Goal: Task Accomplishment & Management: Complete application form

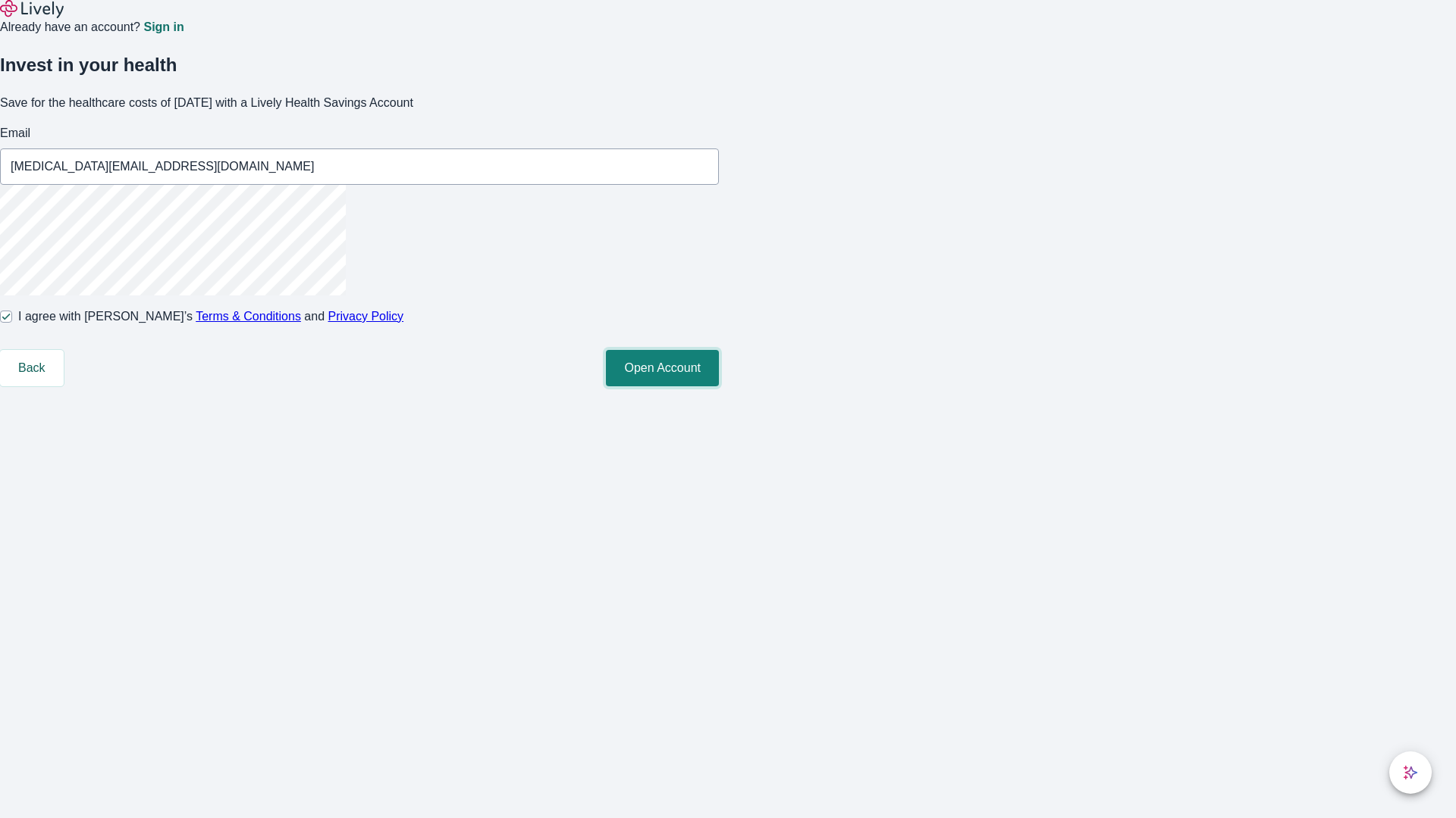
click at [719, 387] on button "Open Account" at bounding box center [662, 368] width 113 height 36
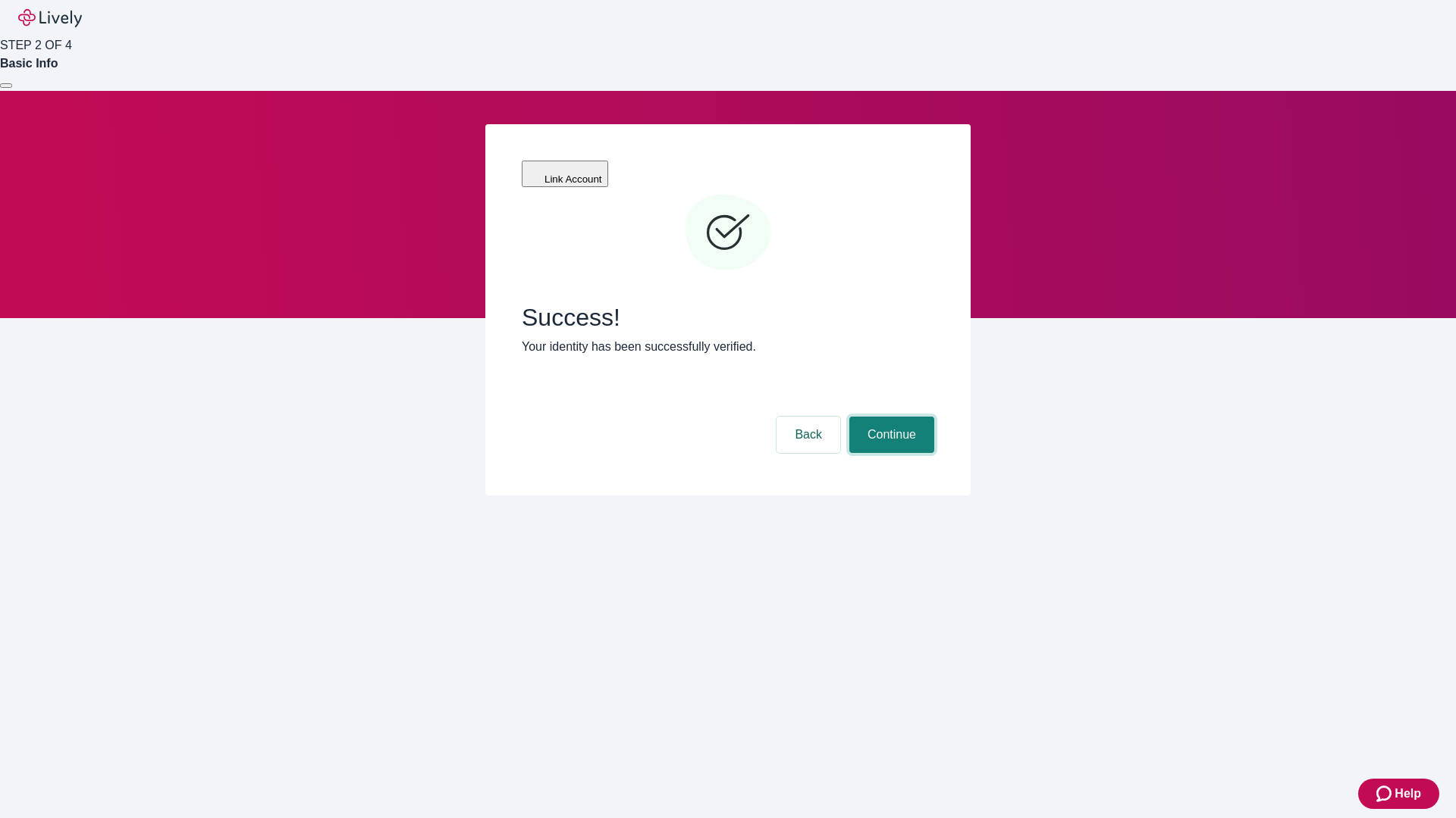
click at [889, 417] on button "Continue" at bounding box center [892, 435] width 85 height 36
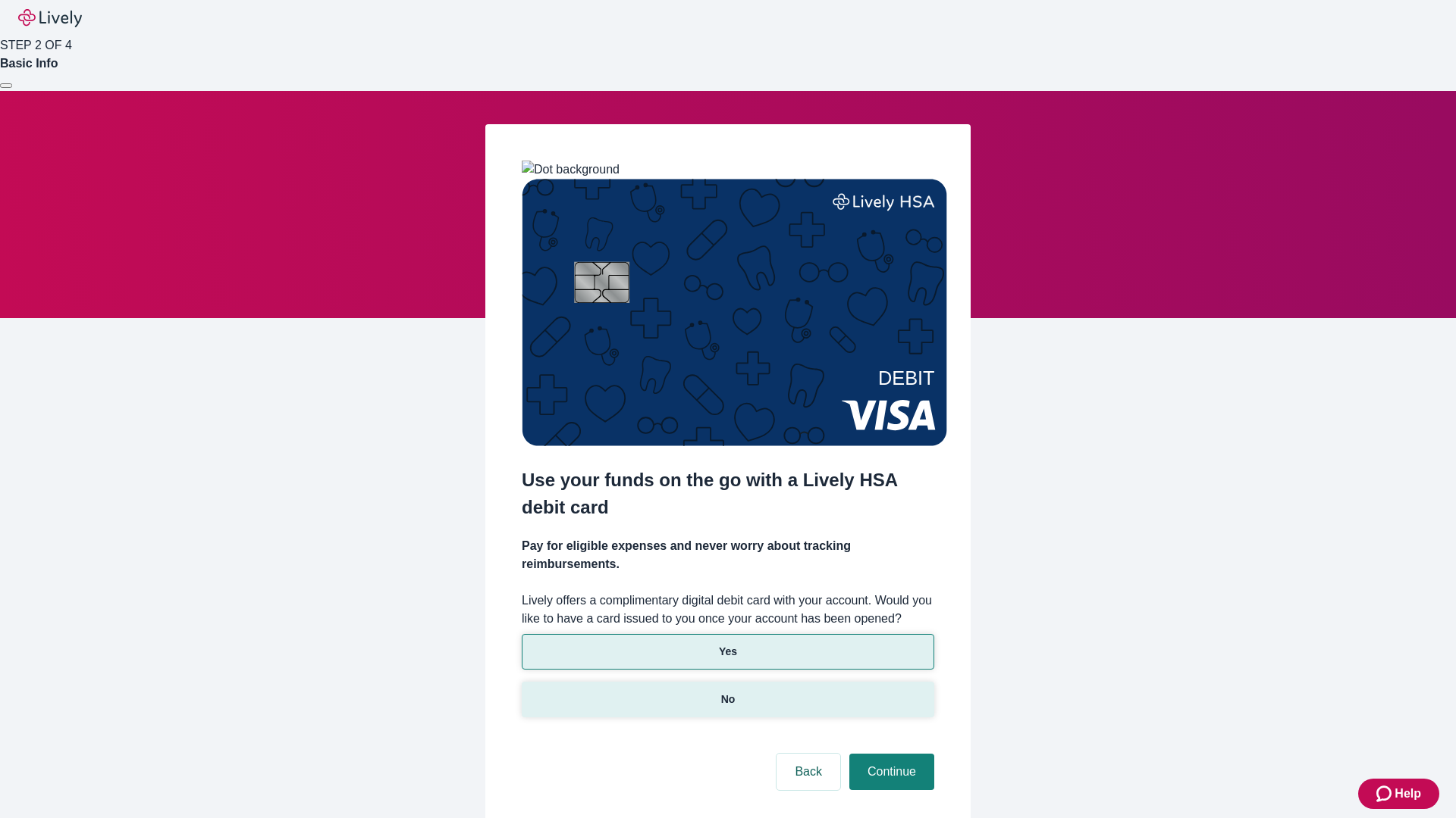
click at [727, 691] on p "No" at bounding box center [728, 700] width 14 height 16
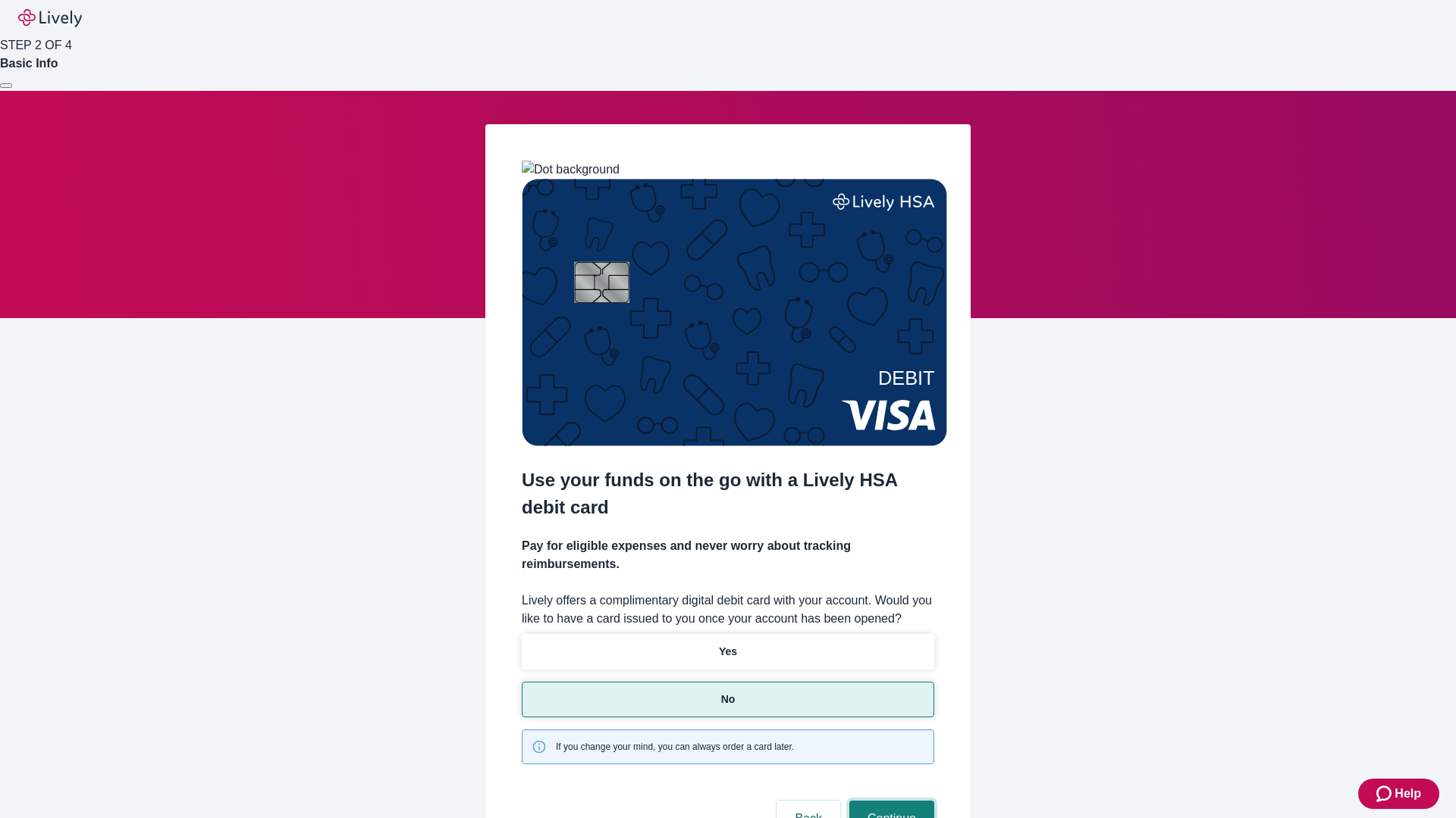
click at [889, 801] on button "Continue" at bounding box center [892, 819] width 85 height 36
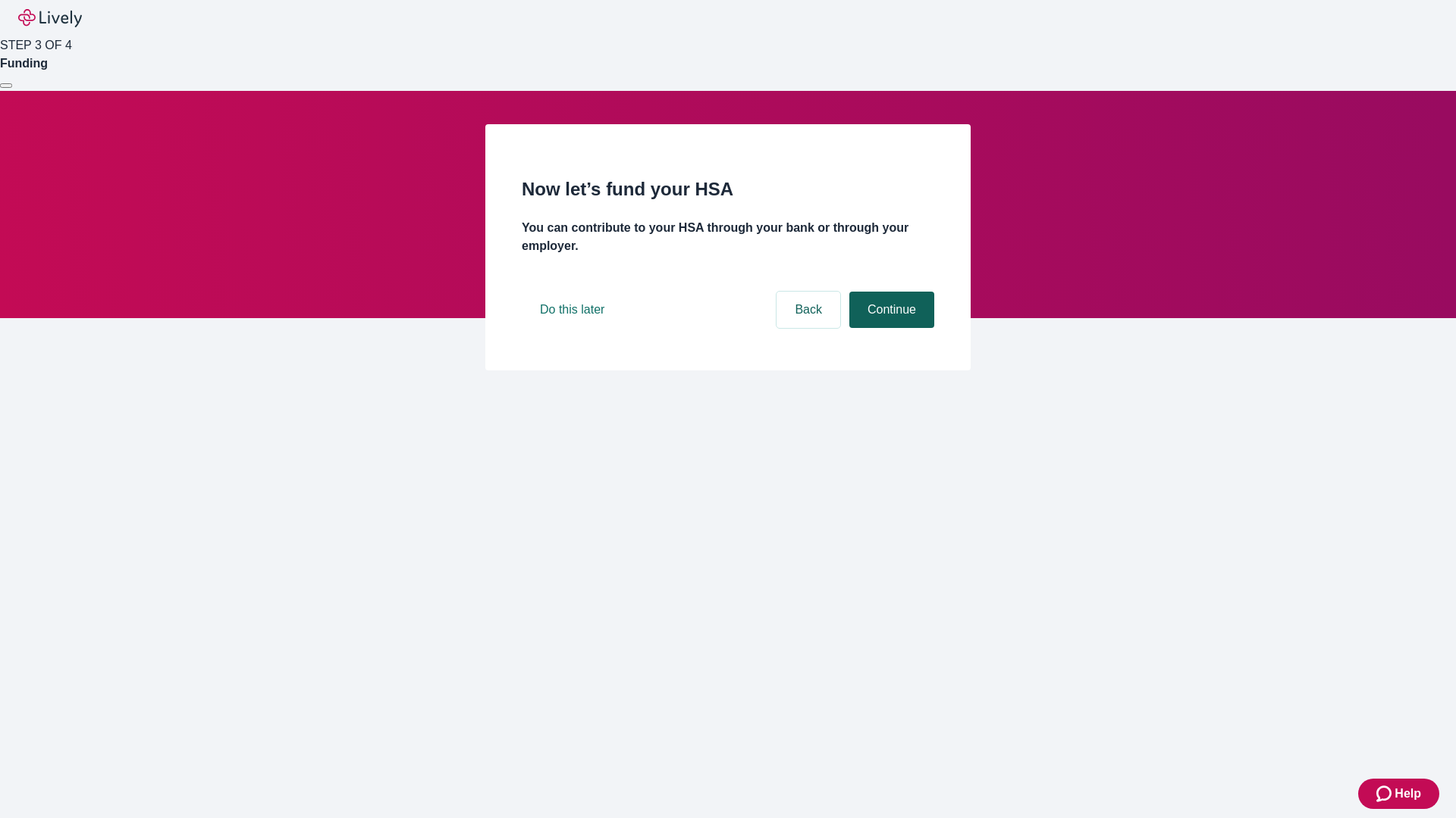
click at [889, 328] on button "Continue" at bounding box center [892, 310] width 85 height 36
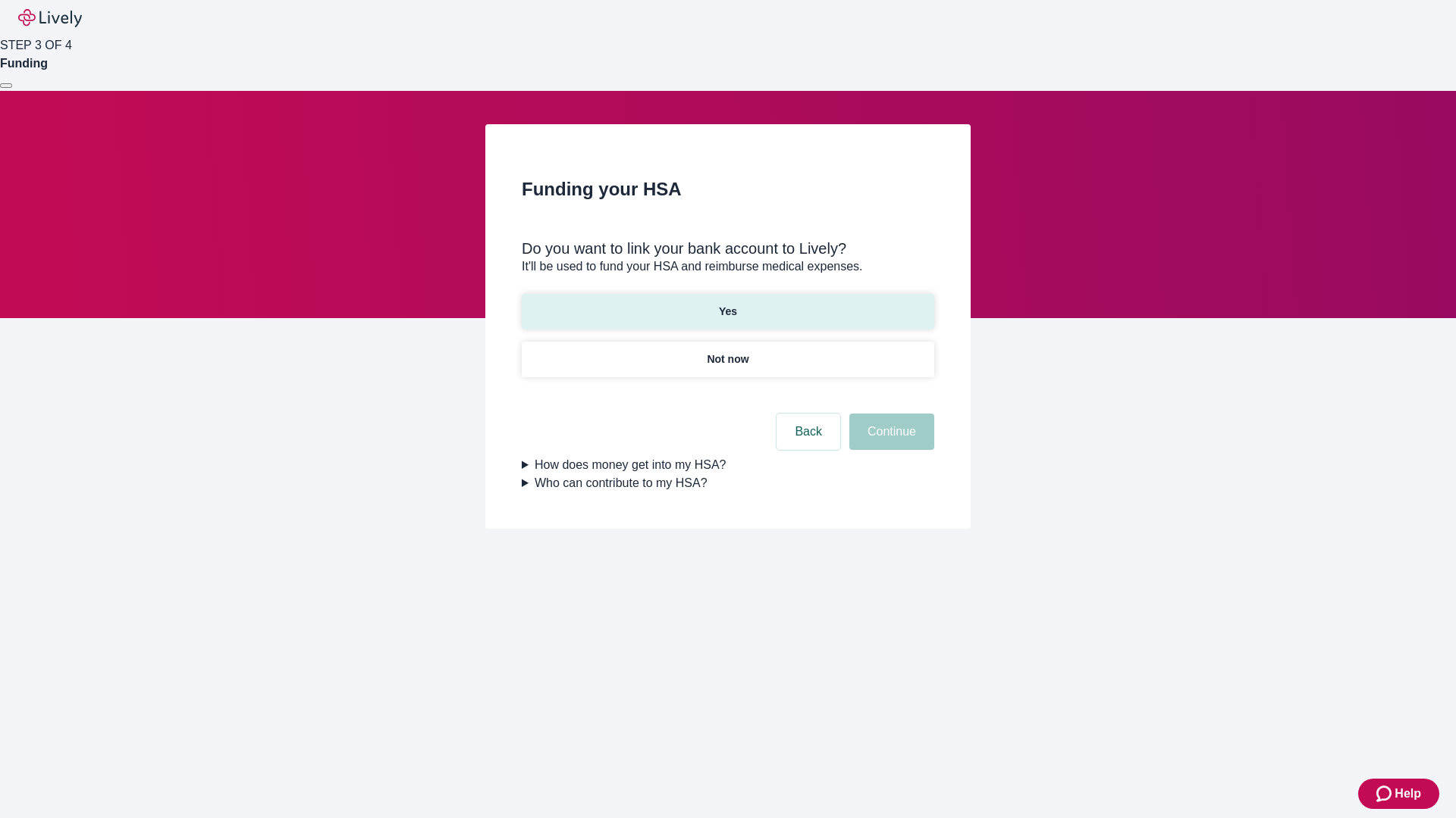
click at [727, 304] on p "Yes" at bounding box center [728, 312] width 18 height 16
click at [889, 414] on button "Continue" at bounding box center [892, 432] width 85 height 36
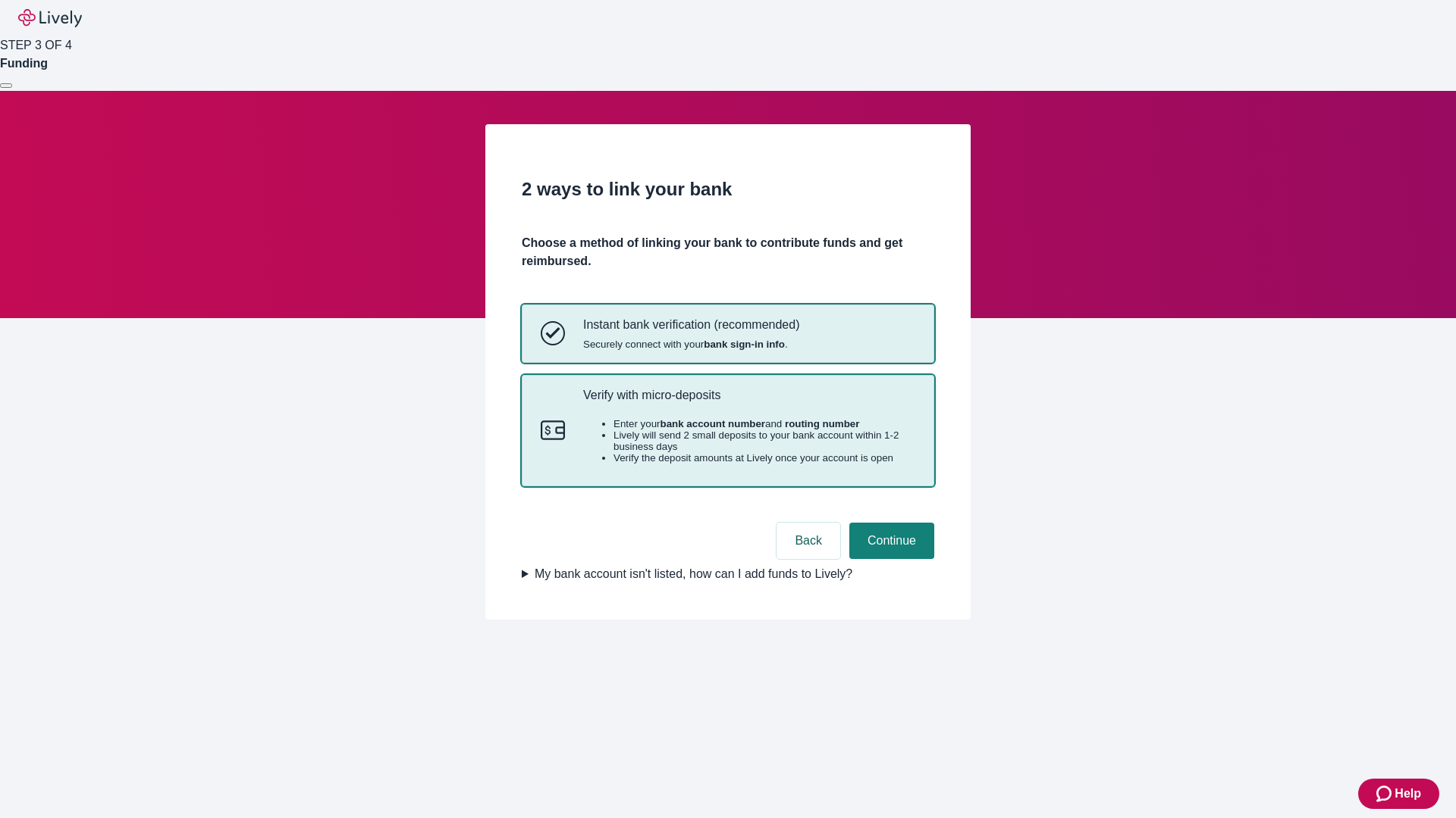
click at [748, 402] on p "Verify with micro-deposits" at bounding box center [749, 395] width 332 height 14
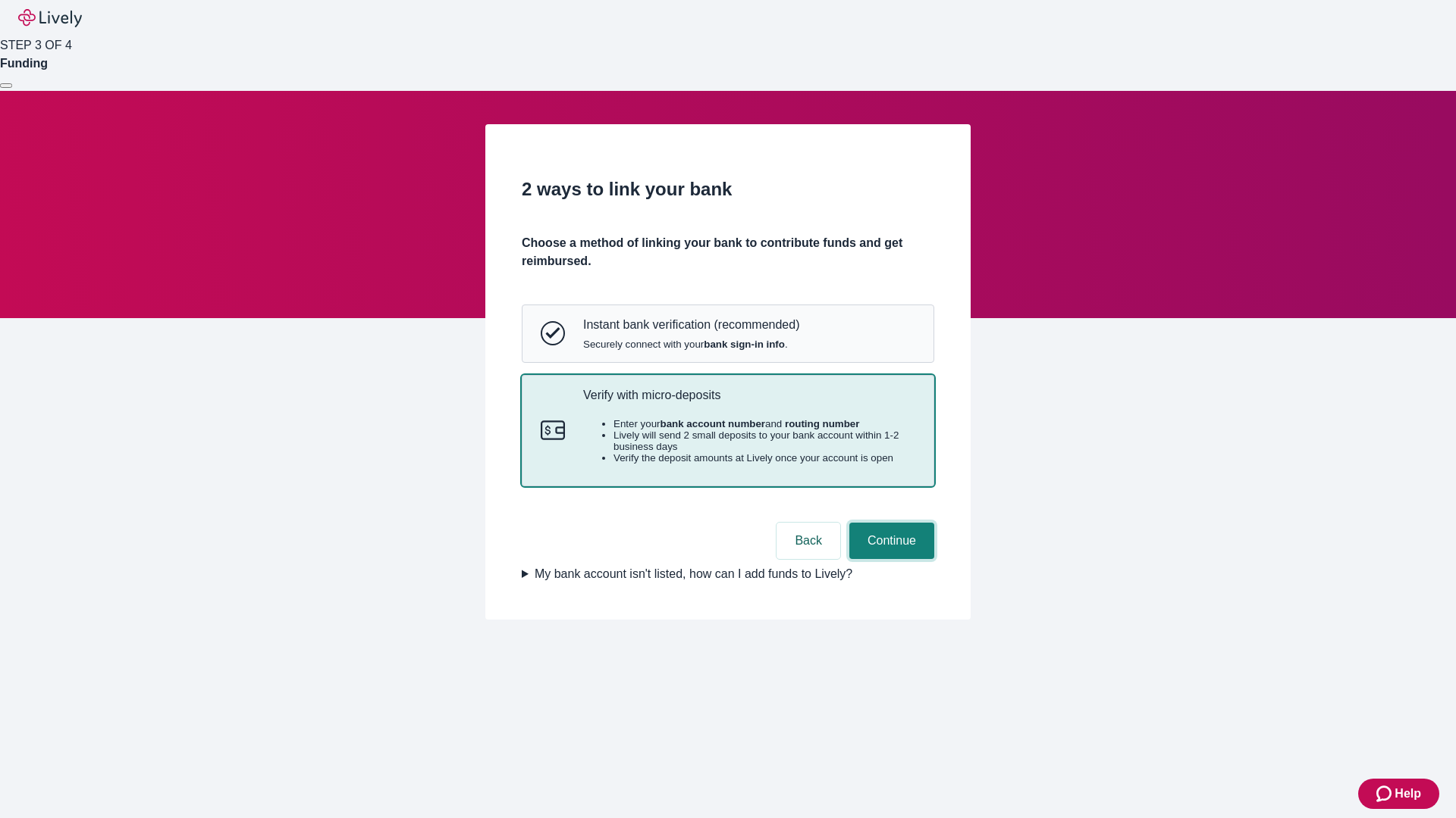
click at [889, 559] on button "Continue" at bounding box center [892, 541] width 85 height 36
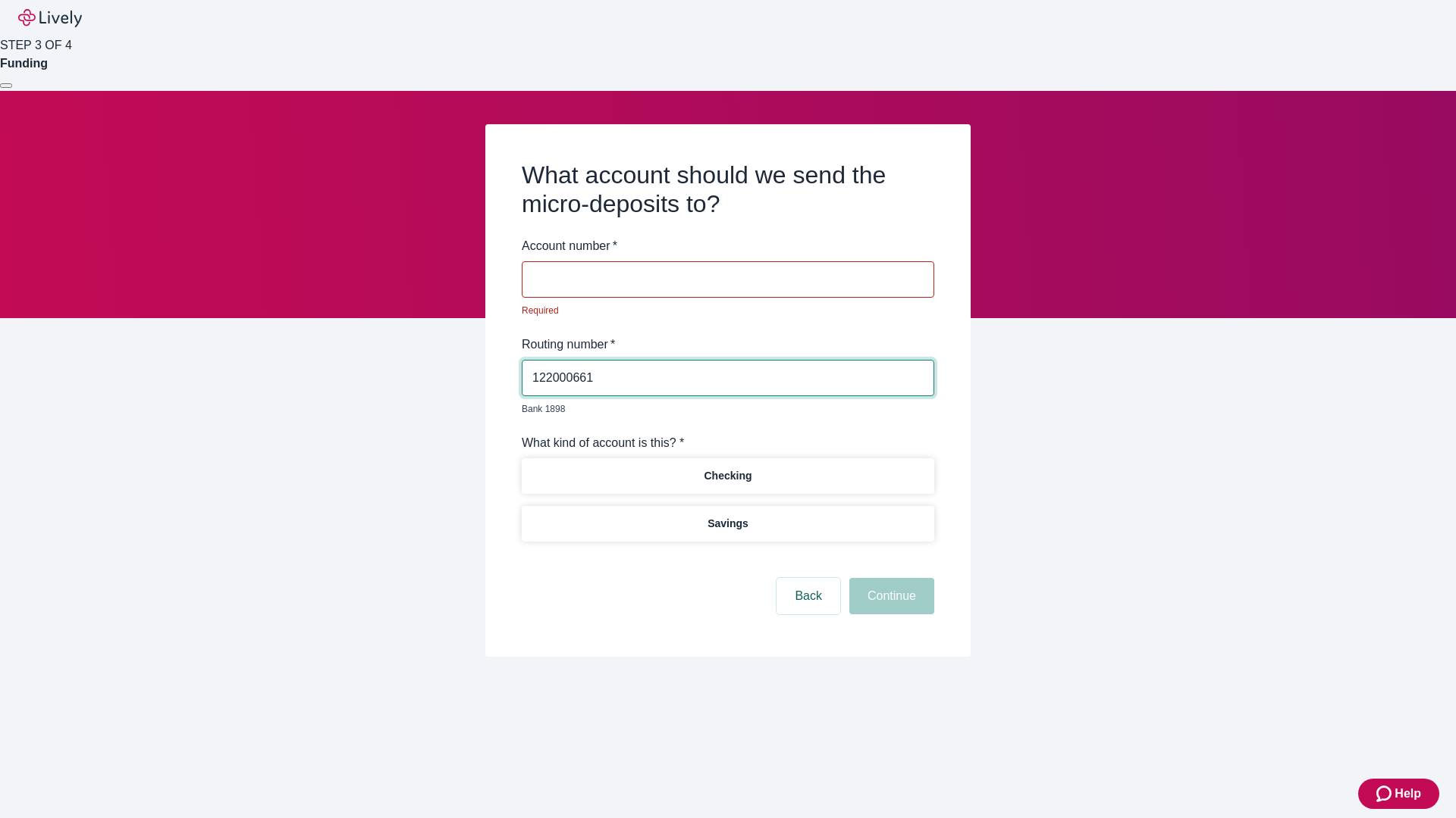
type input "122000661"
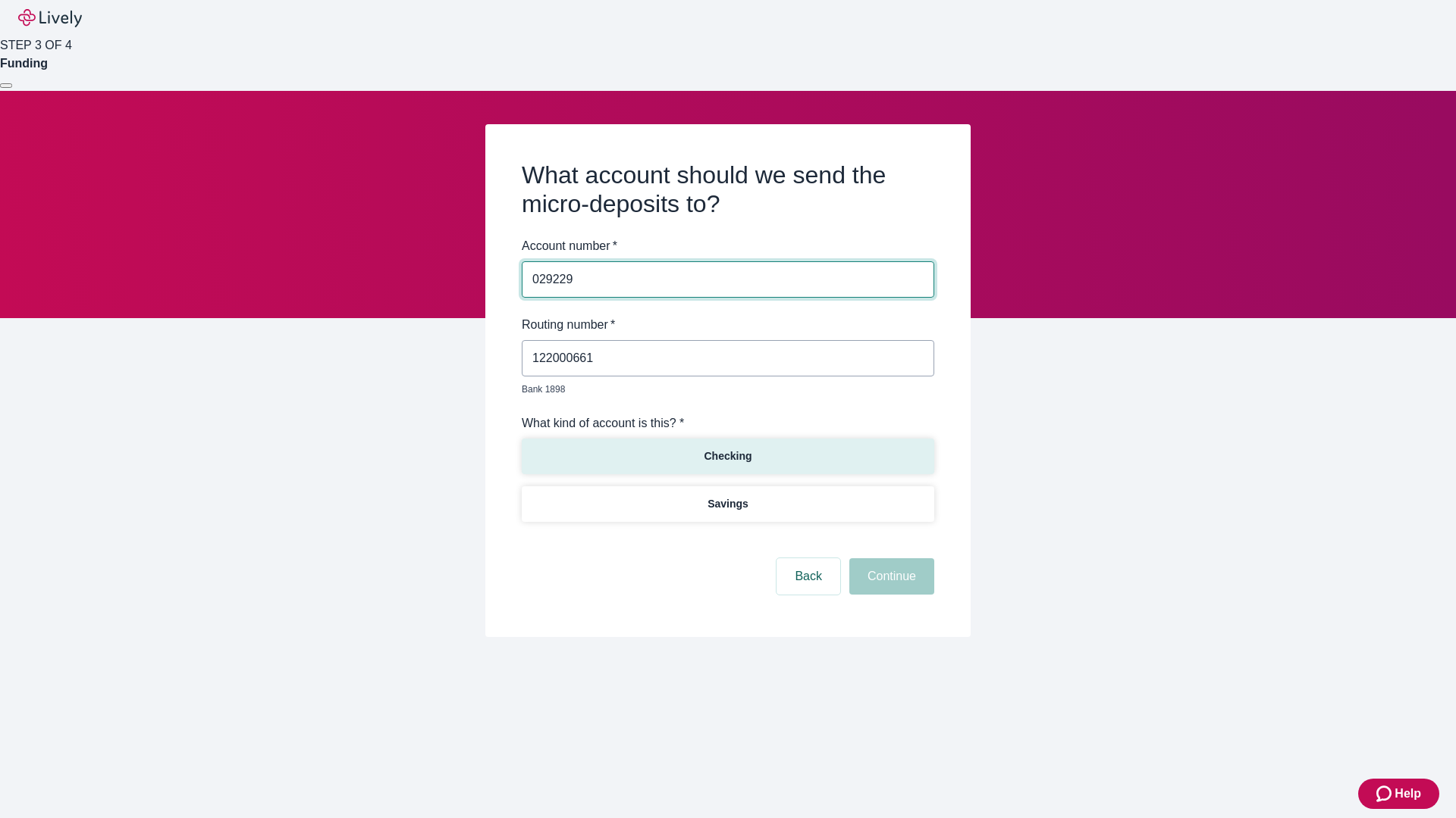
type input "029229"
click at [727, 448] on p "Checking" at bounding box center [727, 456] width 48 height 16
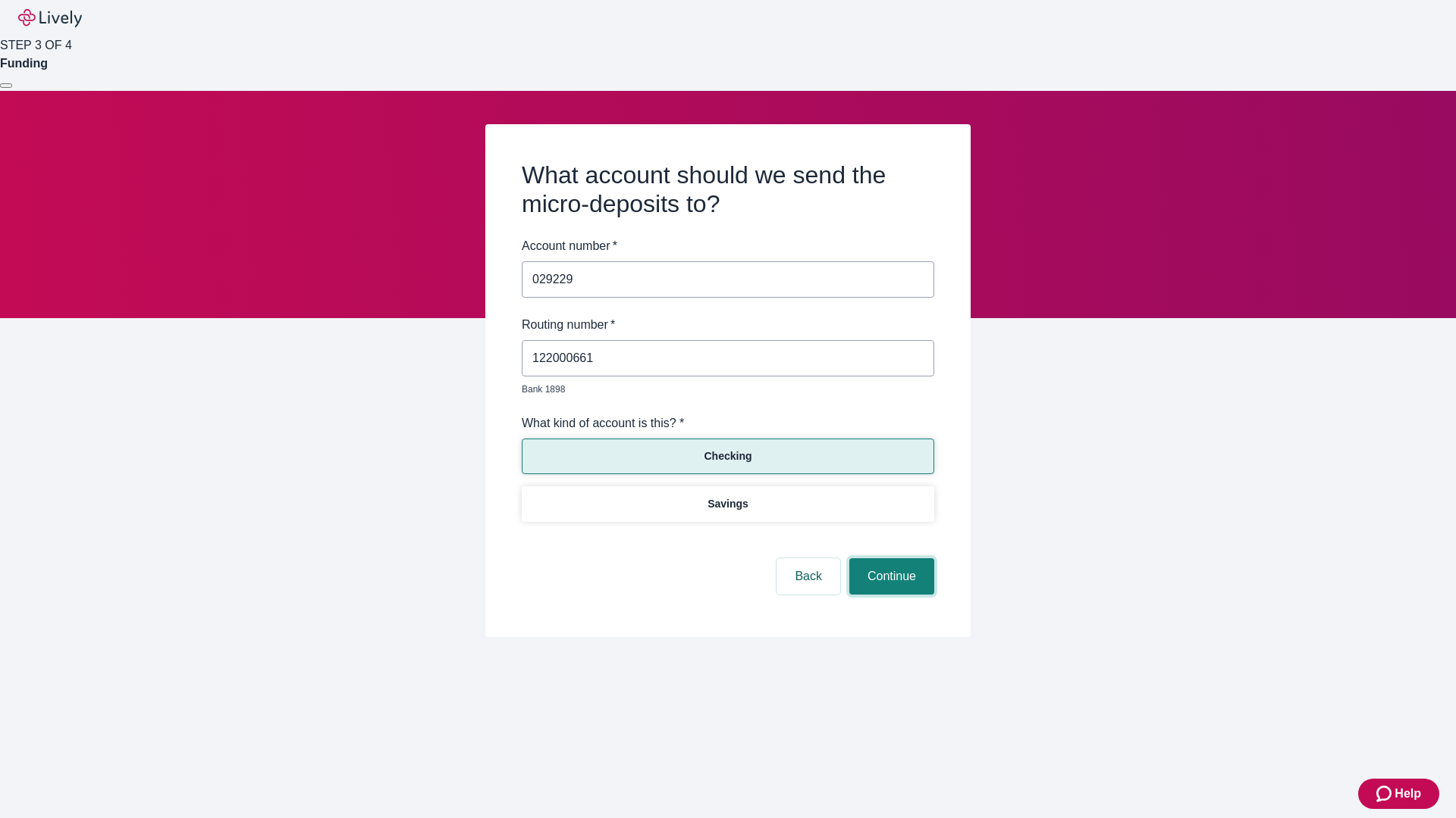
click at [889, 559] on button "Continue" at bounding box center [892, 577] width 85 height 36
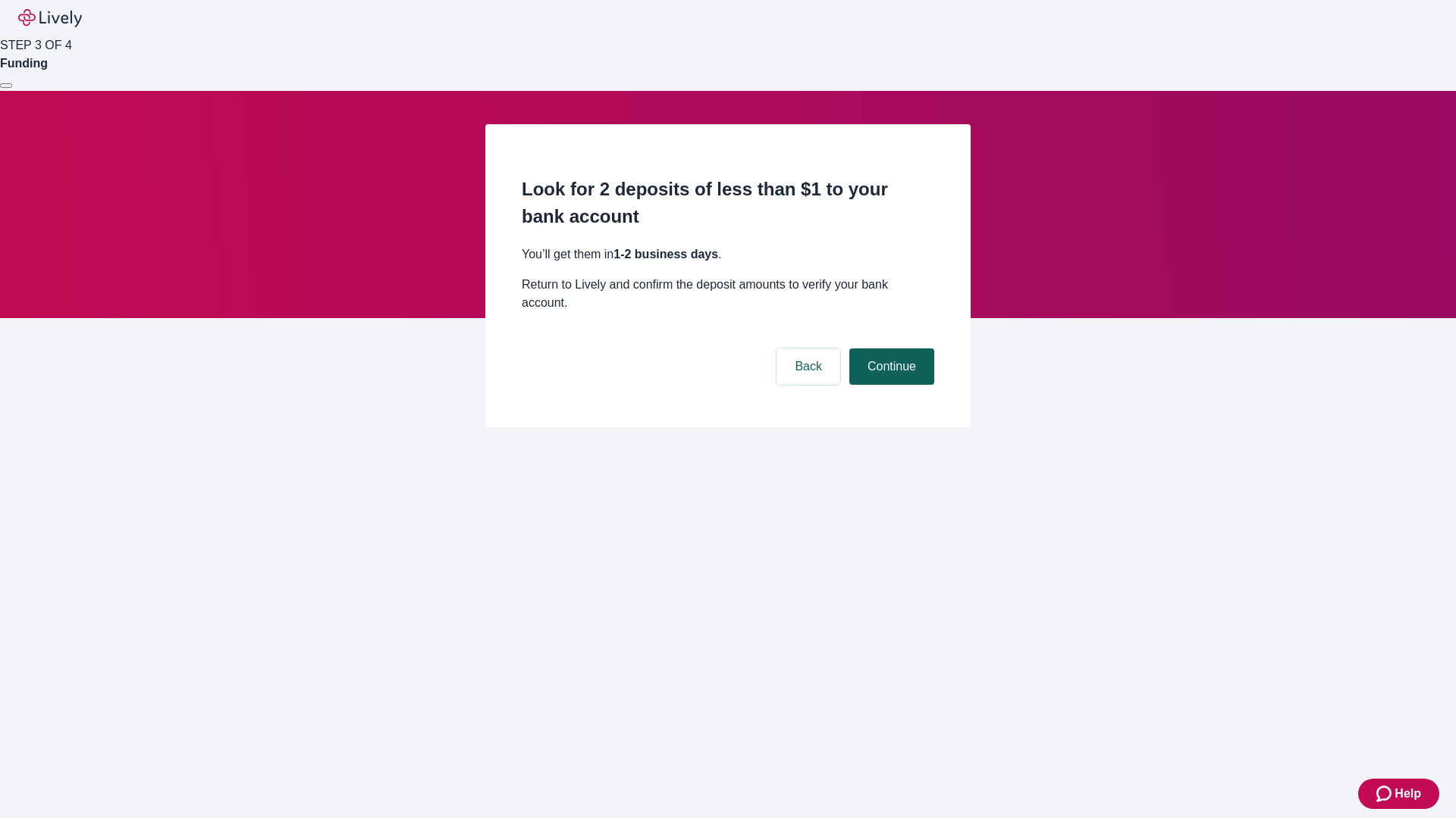
click at [889, 349] on button "Continue" at bounding box center [892, 367] width 85 height 36
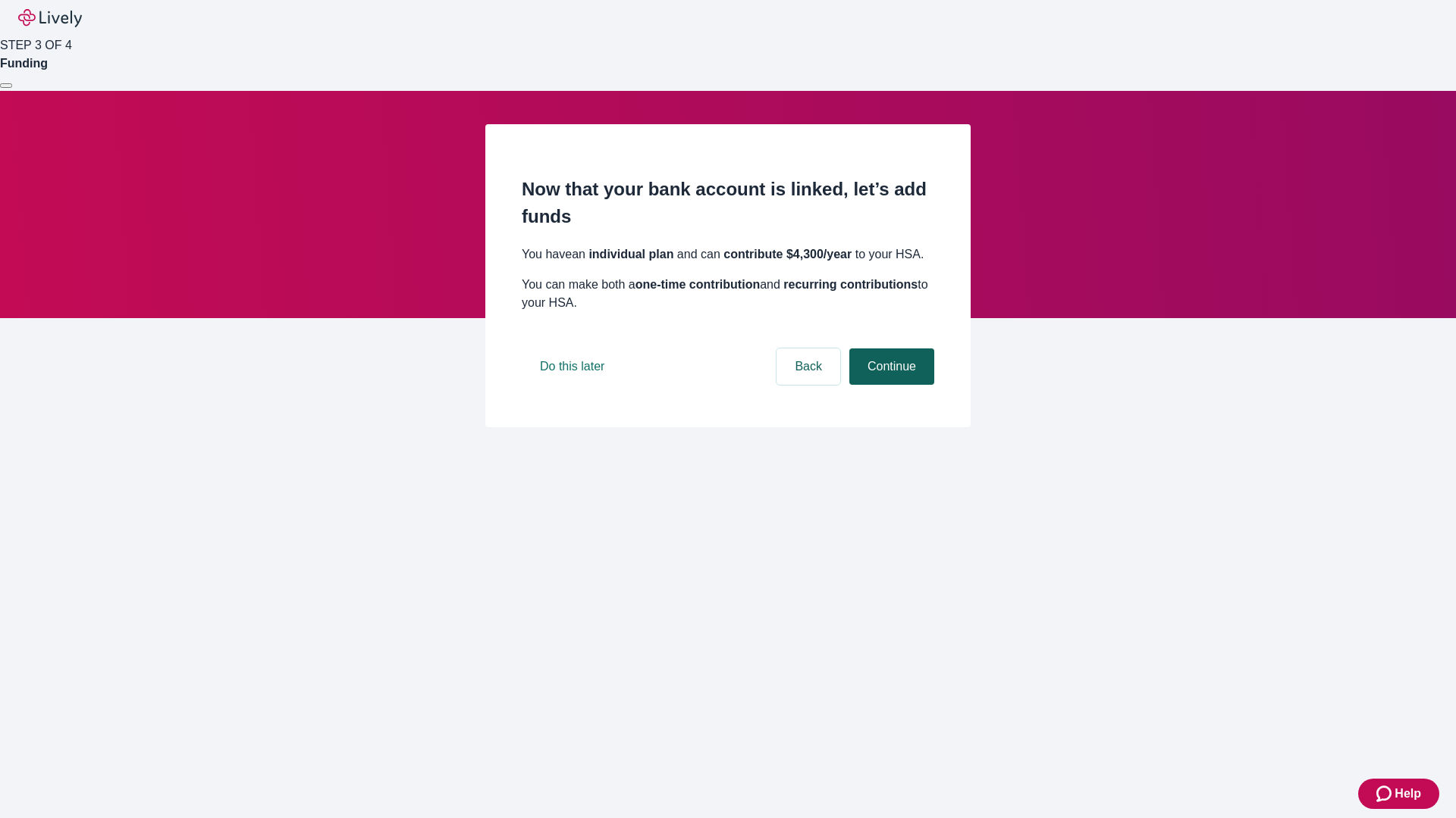
click at [889, 385] on button "Continue" at bounding box center [892, 367] width 85 height 36
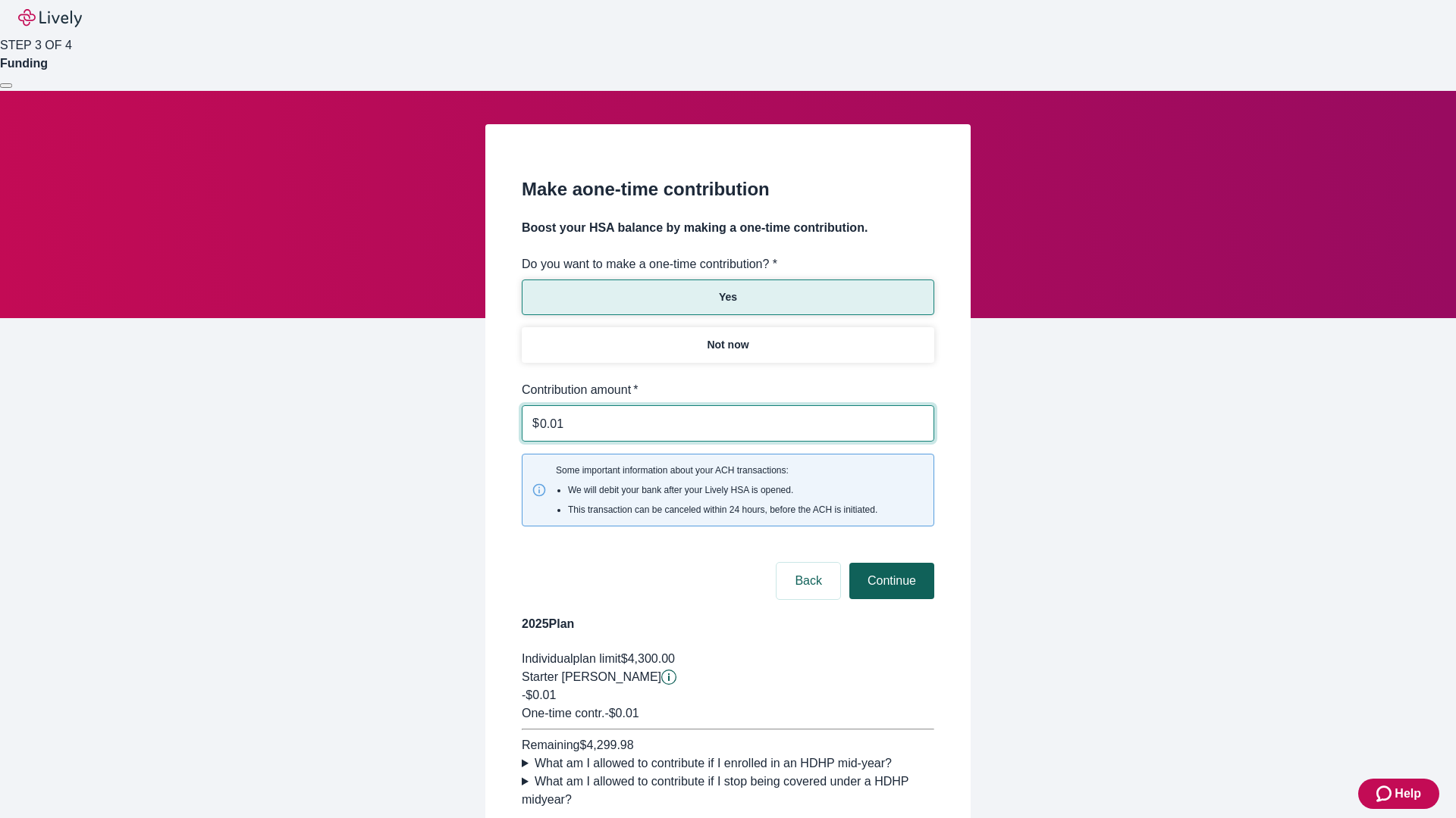
type input "0.01"
click at [889, 563] on button "Continue" at bounding box center [892, 581] width 85 height 36
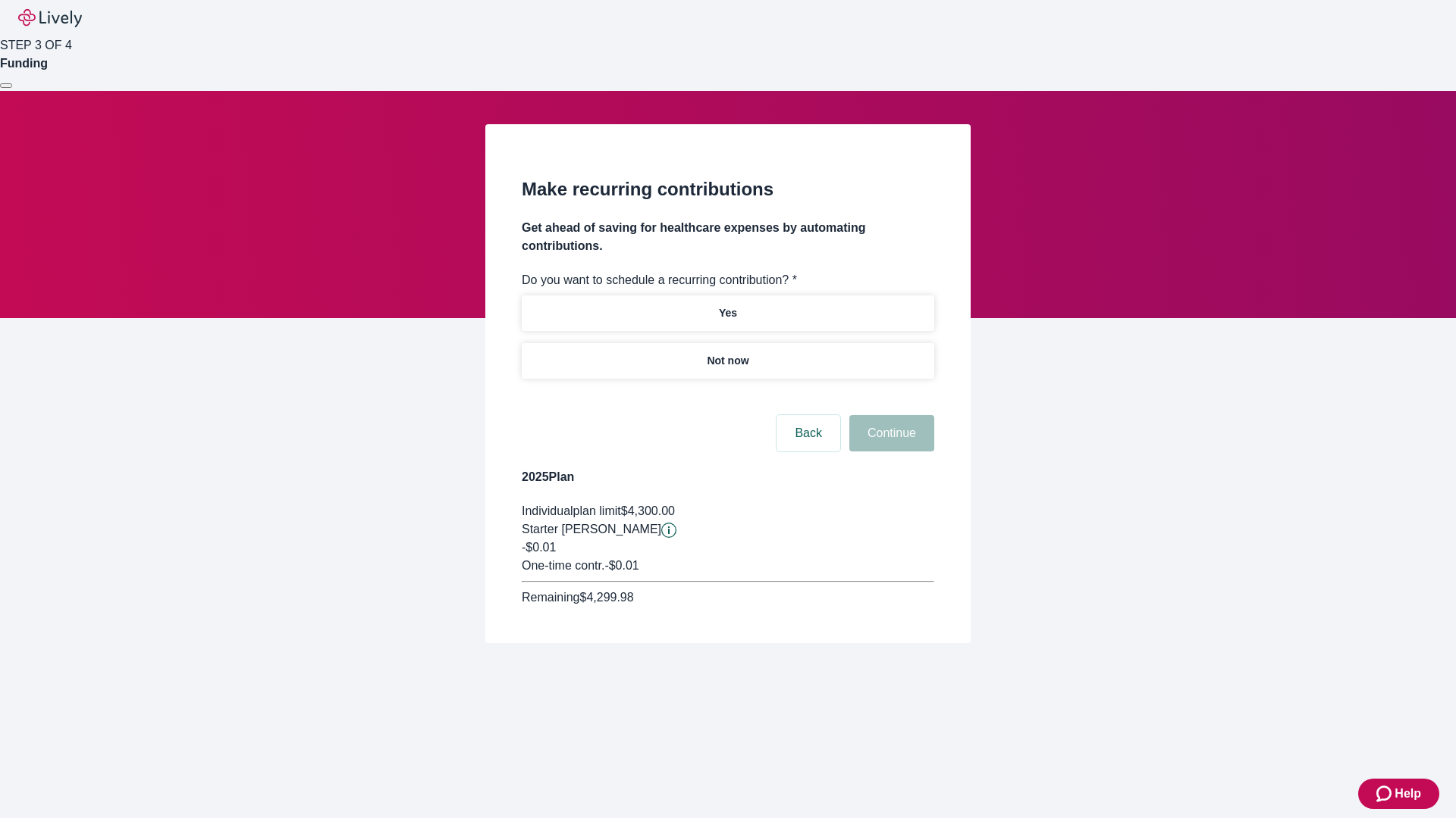
click at [727, 353] on p "Not now" at bounding box center [727, 362] width 42 height 16
click at [889, 415] on button "Continue" at bounding box center [892, 433] width 85 height 36
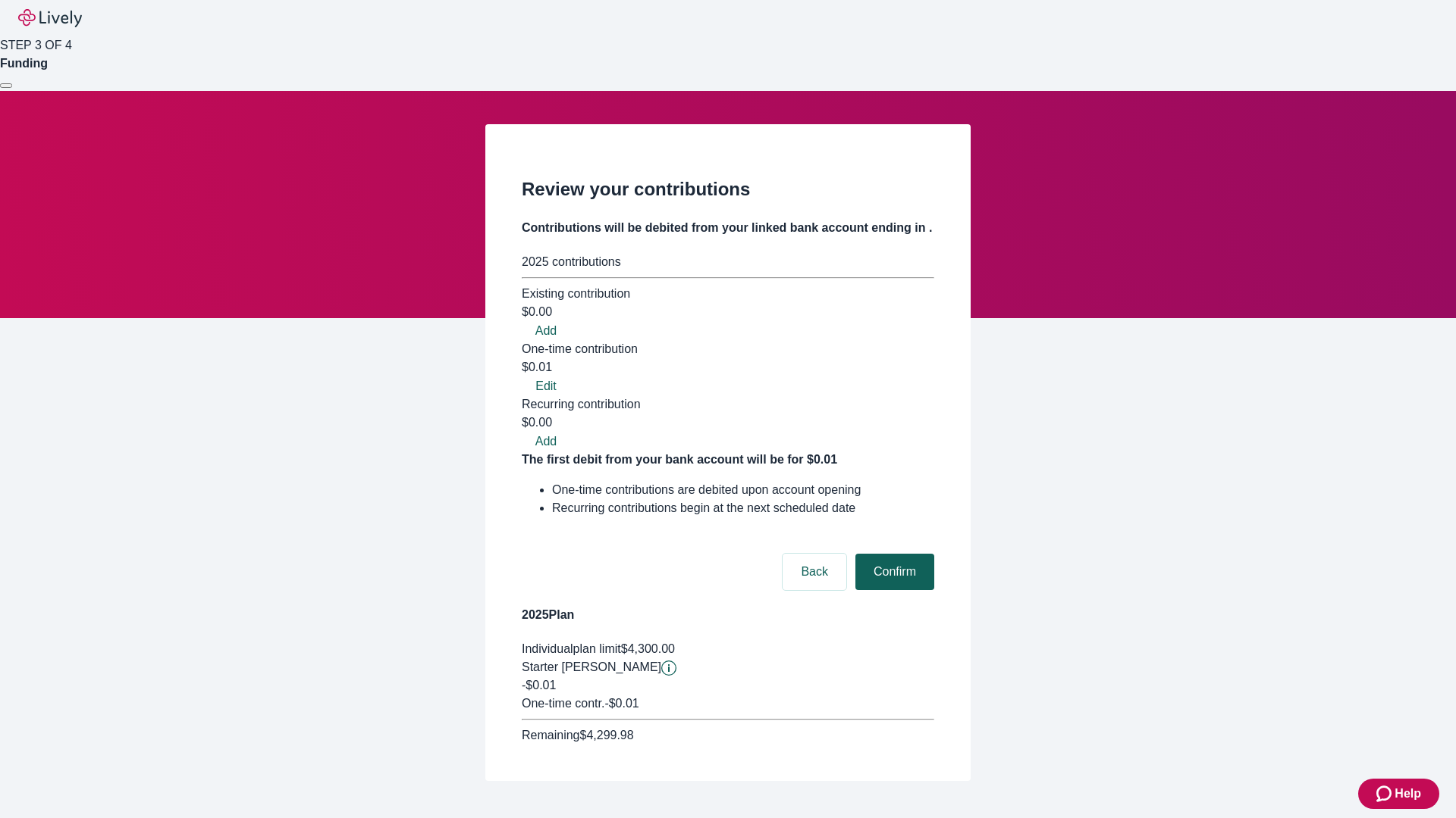
click at [893, 554] on button "Confirm" at bounding box center [894, 572] width 79 height 36
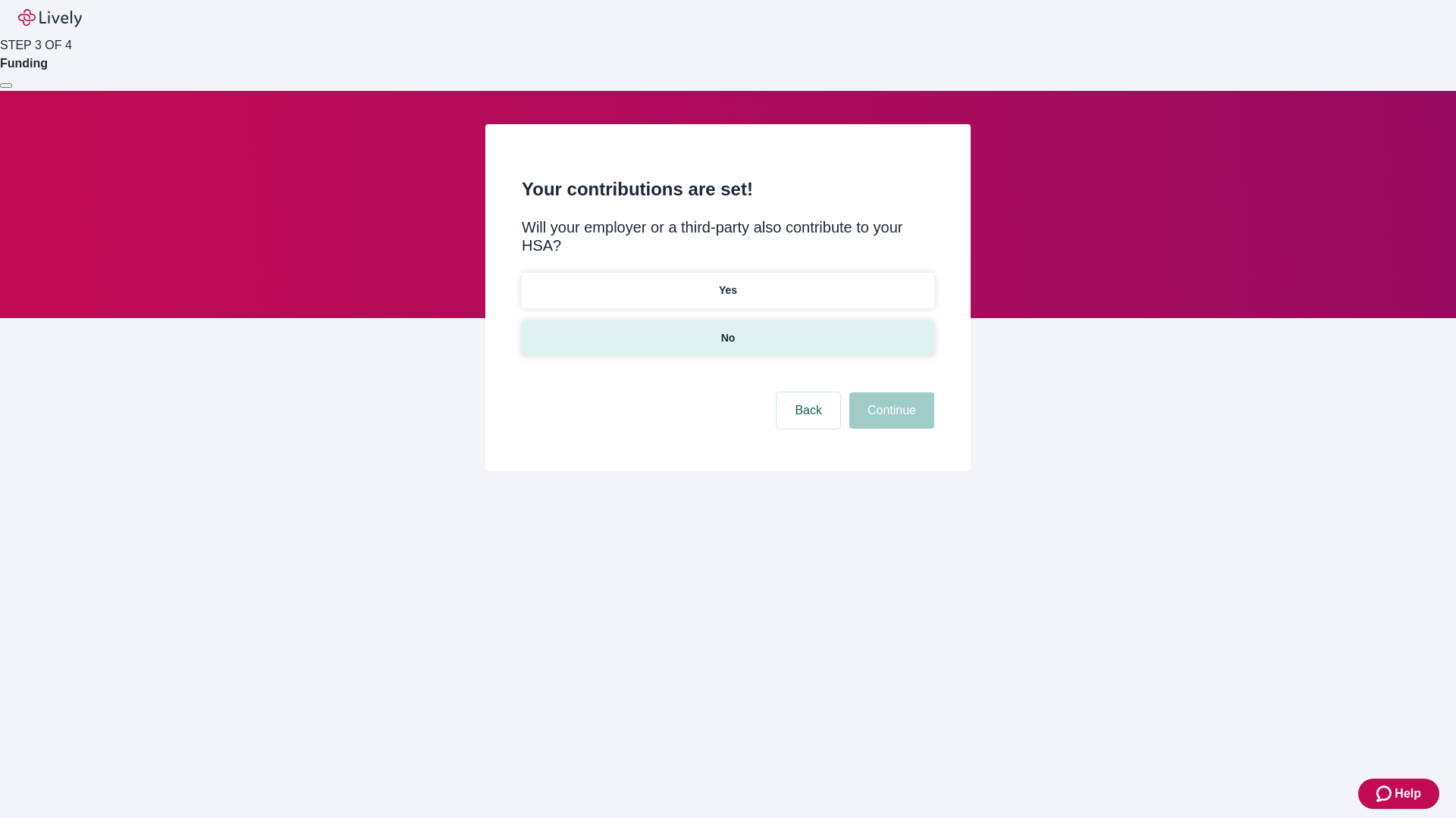
click at [727, 331] on p "No" at bounding box center [728, 339] width 14 height 16
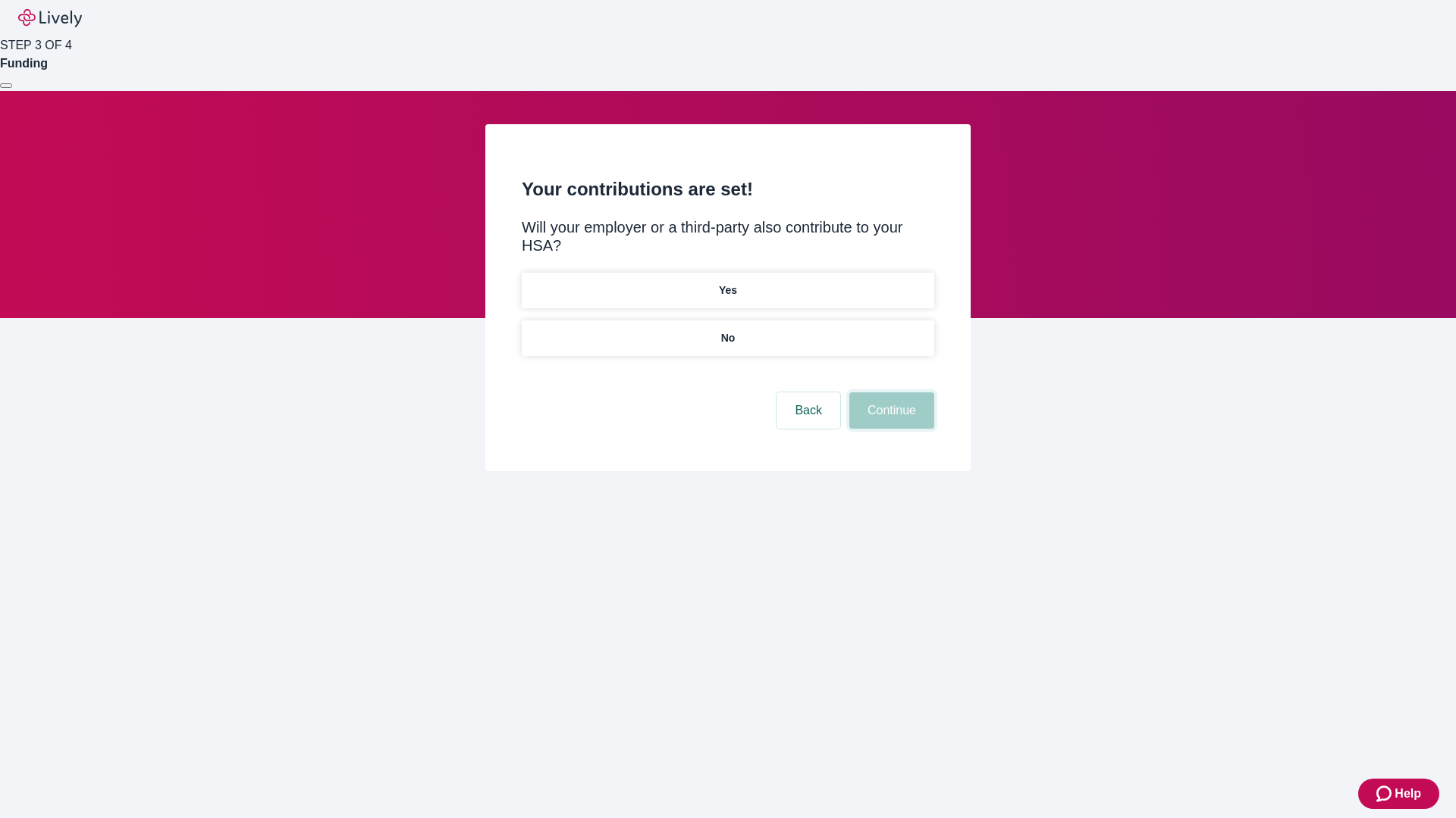
click at [889, 392] on button "Continue" at bounding box center [892, 410] width 85 height 36
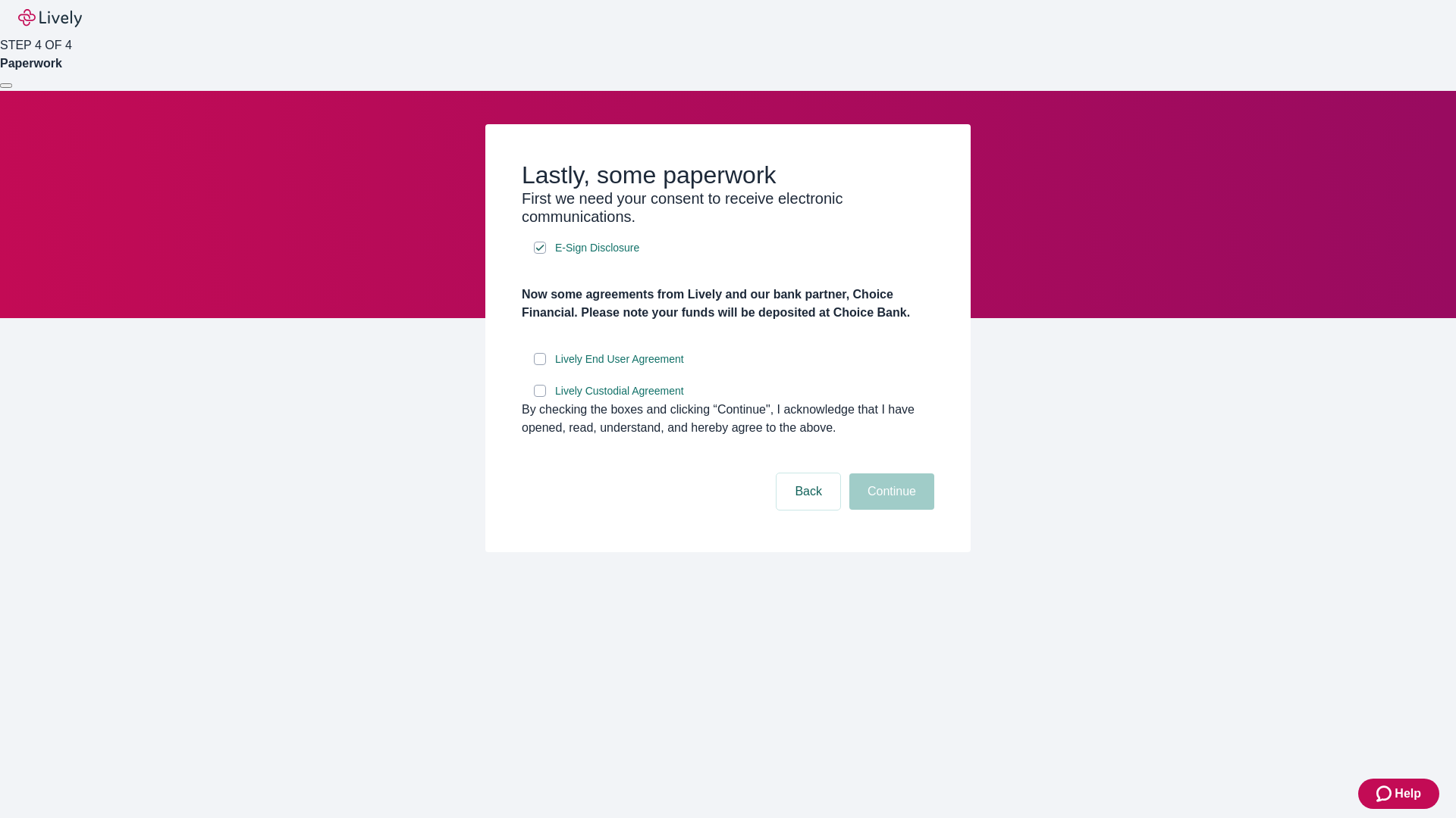
click at [540, 365] on input "Lively End User Agreement" at bounding box center [539, 359] width 12 height 12
checkbox input "true"
click at [540, 397] on input "Lively Custodial Agreement" at bounding box center [539, 390] width 12 height 12
checkbox input "true"
click at [889, 510] on button "Continue" at bounding box center [892, 492] width 85 height 36
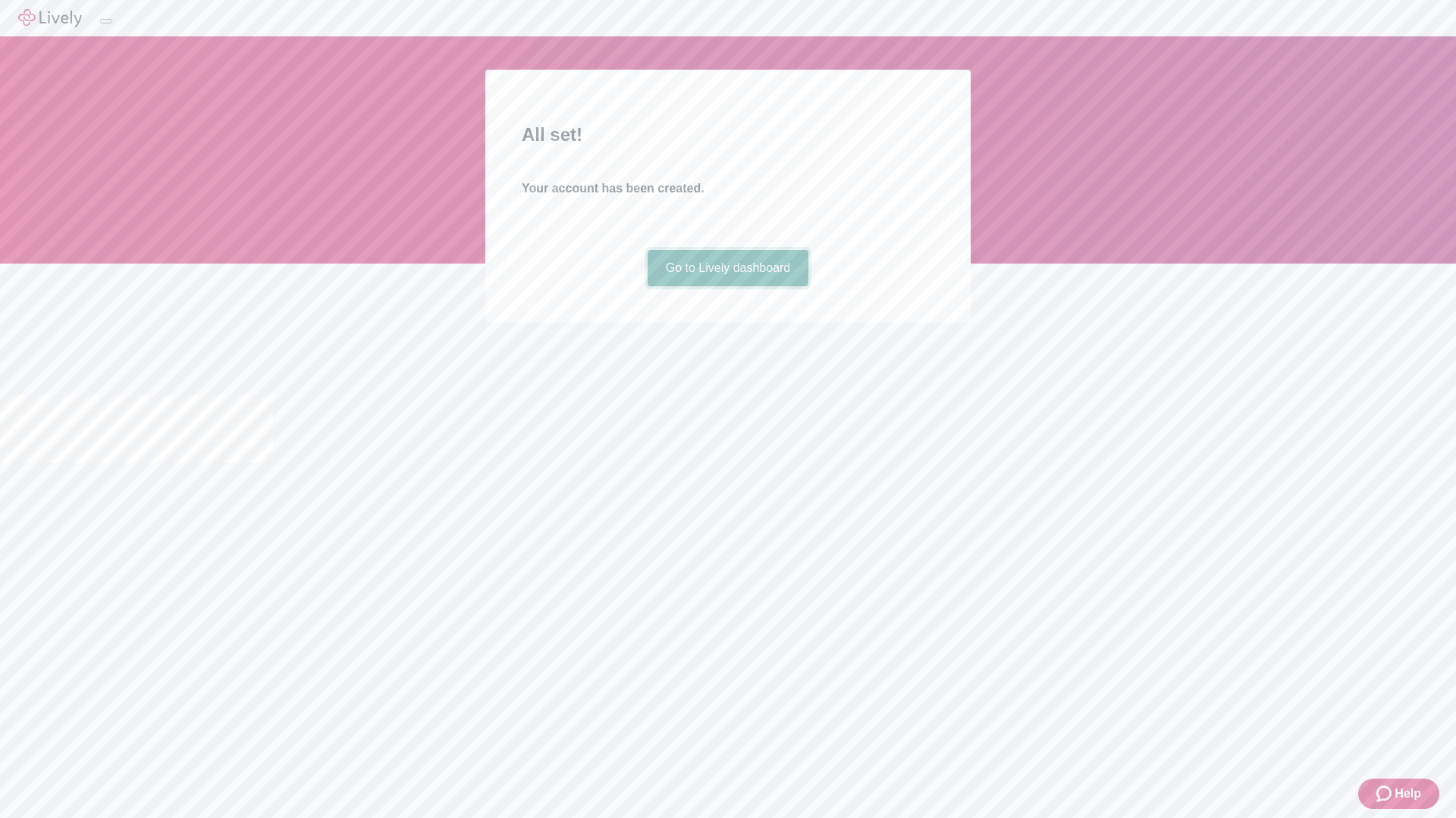
click at [727, 287] on link "Go to Lively dashboard" at bounding box center [728, 268] width 162 height 36
